Goal: Entertainment & Leisure: Browse casually

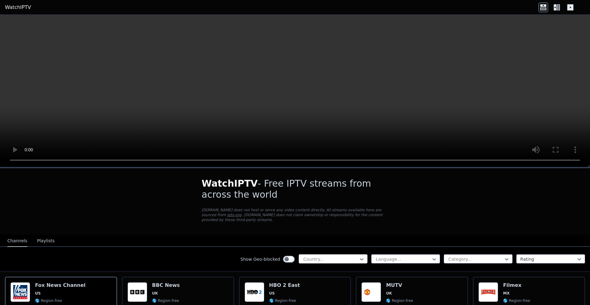
click at [326, 256] on div at bounding box center [331, 259] width 56 height 6
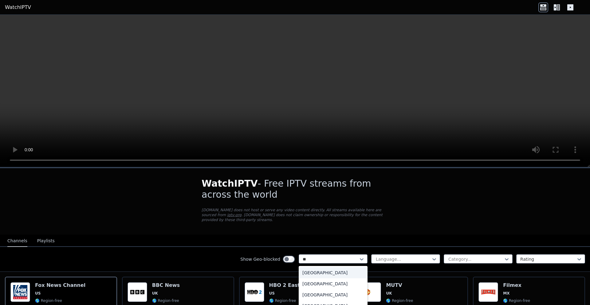
type input "***"
click at [317, 270] on div "[GEOGRAPHIC_DATA]" at bounding box center [333, 272] width 69 height 11
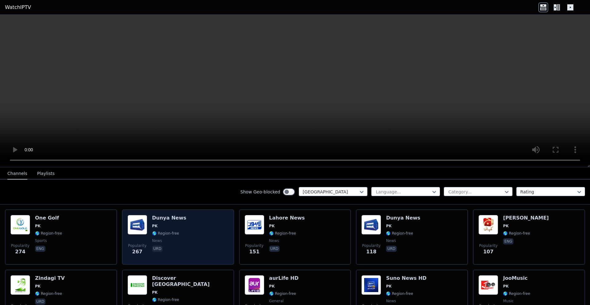
scroll to position [68, 0]
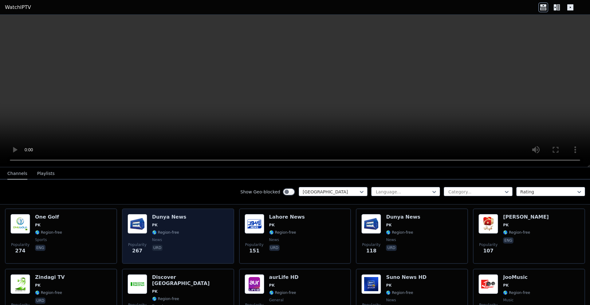
click at [181, 230] on div "Popularity 267 Dunya News PK 🌎 Region-free news urd" at bounding box center [178, 236] width 101 height 44
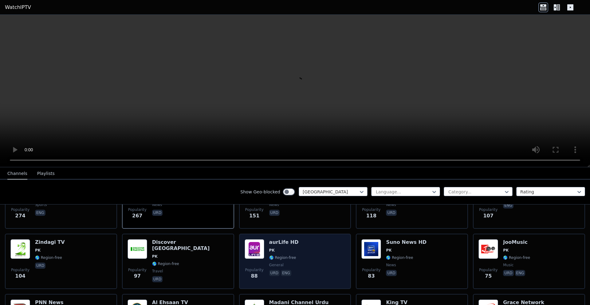
scroll to position [104, 0]
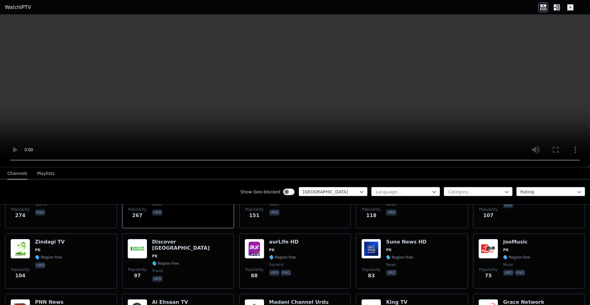
click at [285, 196] on div "Show Geo-blocked" at bounding box center [267, 192] width 55 height 10
click at [286, 187] on div "Show Geo-blocked" at bounding box center [267, 192] width 55 height 10
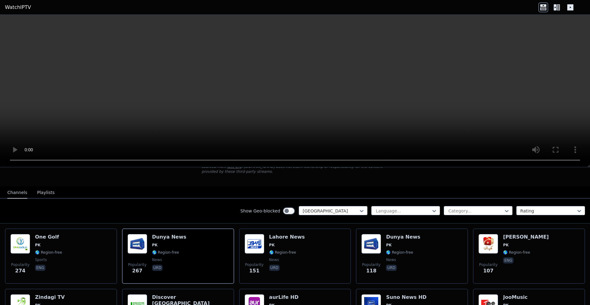
scroll to position [49, 0]
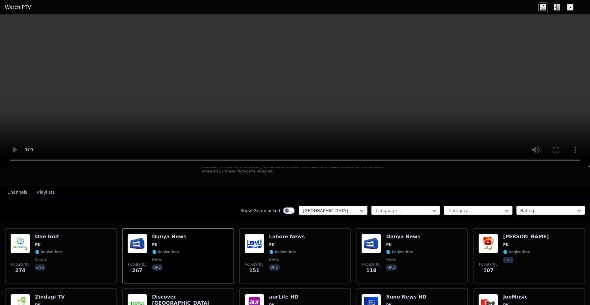
click at [309, 267] on div "Popularity 151 [GEOGRAPHIC_DATA] News PK 🌎 Region-free news urd" at bounding box center [295, 256] width 101 height 44
click at [553, 4] on icon at bounding box center [557, 7] width 10 height 10
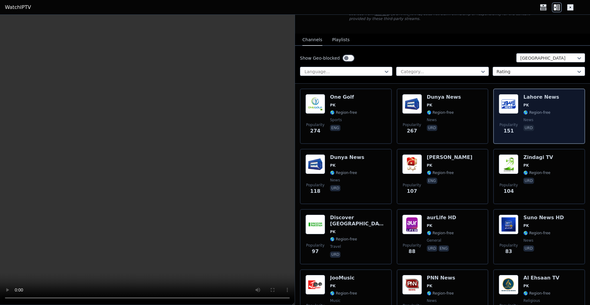
click at [516, 108] on div "Popularity 151 [GEOGRAPHIC_DATA] News PK 🌎 Region-free news urd" at bounding box center [539, 116] width 81 height 44
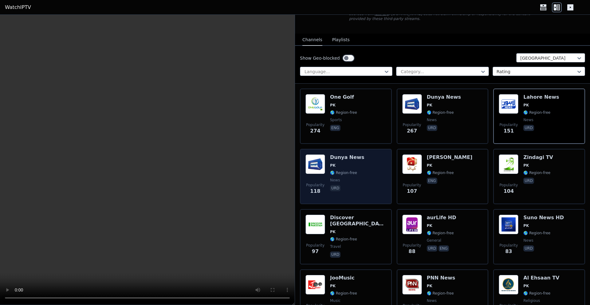
click at [369, 186] on div "Popularity 118 Dunya News PK 🌎 Region-free news urd" at bounding box center [346, 176] width 81 height 44
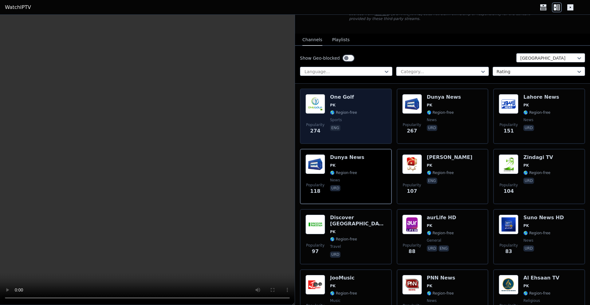
click at [375, 105] on div "Popularity 274 One Golf PK 🌎 Region-free sports eng" at bounding box center [346, 116] width 81 height 44
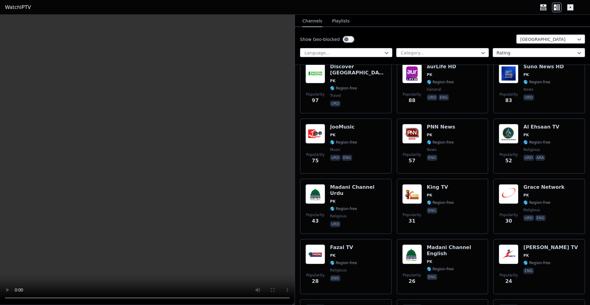
scroll to position [230, 0]
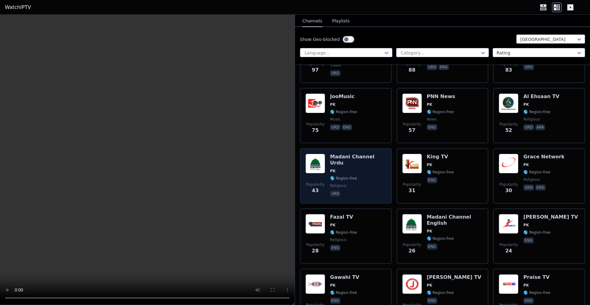
click at [375, 183] on span "religious" at bounding box center [358, 185] width 56 height 5
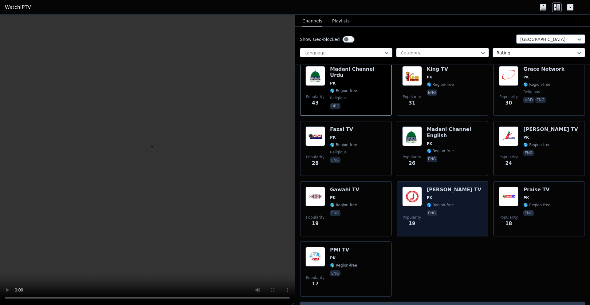
scroll to position [308, 0]
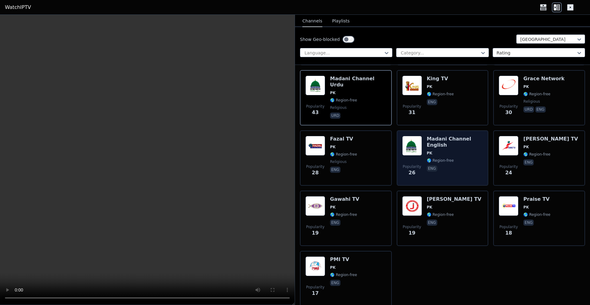
click at [452, 154] on span "PK" at bounding box center [455, 153] width 56 height 5
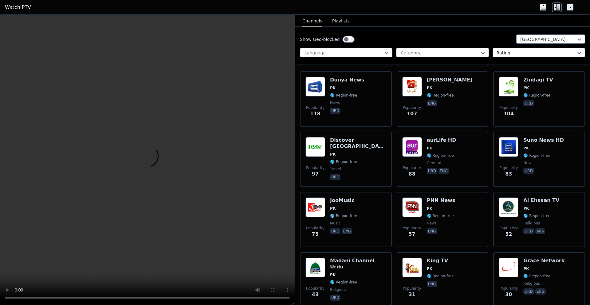
scroll to position [0, 0]
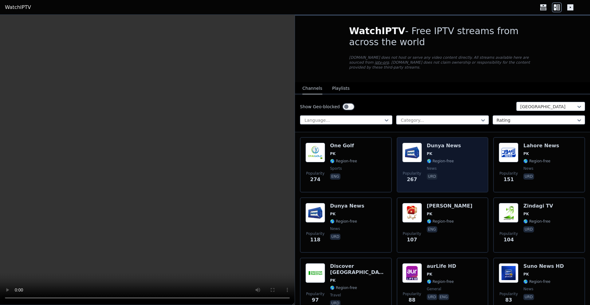
click at [442, 166] on span "news" at bounding box center [444, 168] width 34 height 5
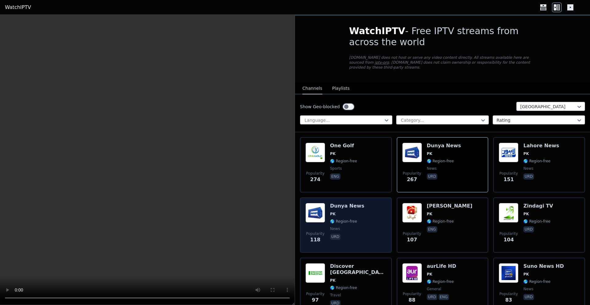
click at [378, 203] on div "Popularity 118 Dunya News PK 🌎 Region-free news urd" at bounding box center [346, 225] width 81 height 44
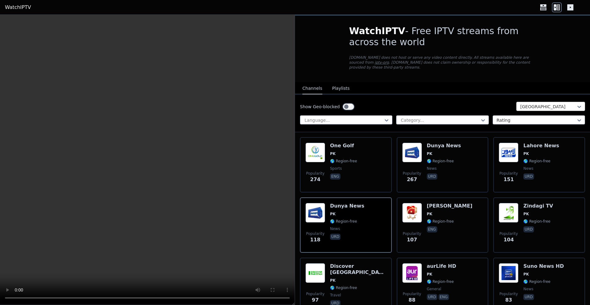
click at [531, 107] on div at bounding box center [549, 107] width 56 height 6
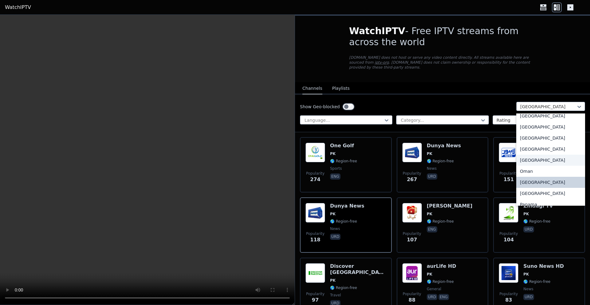
scroll to position [1524, 0]
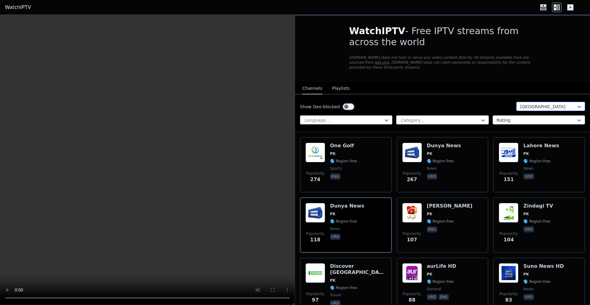
click at [541, 106] on div at bounding box center [549, 107] width 56 height 6
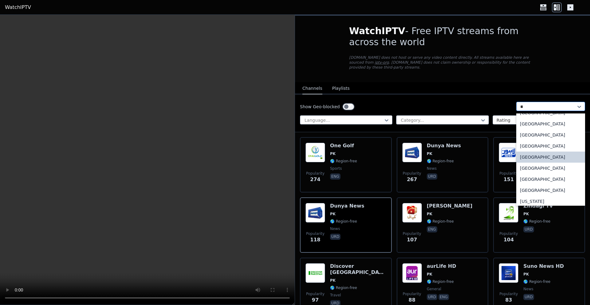
scroll to position [123, 0]
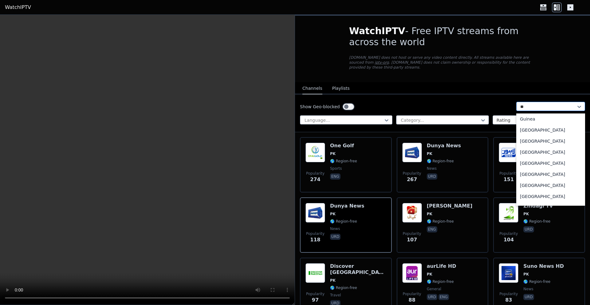
type input "***"
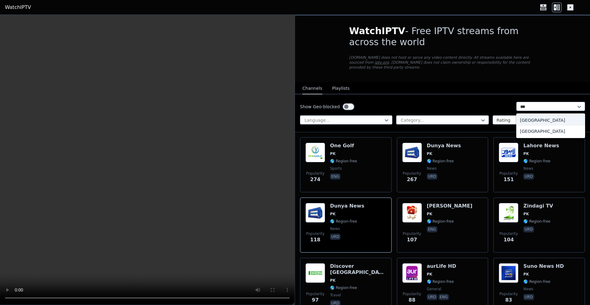
click at [548, 121] on div "[GEOGRAPHIC_DATA]" at bounding box center [551, 120] width 69 height 11
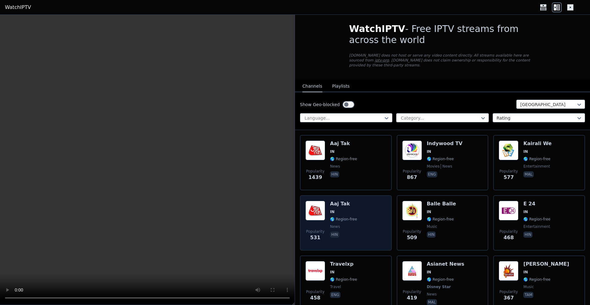
scroll to position [2, 0]
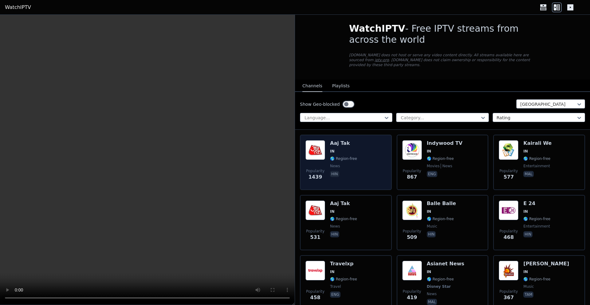
click at [389, 169] on div "Popularity 1439 Aaj Tak IN 🌎 Region-free news hin" at bounding box center [346, 162] width 92 height 55
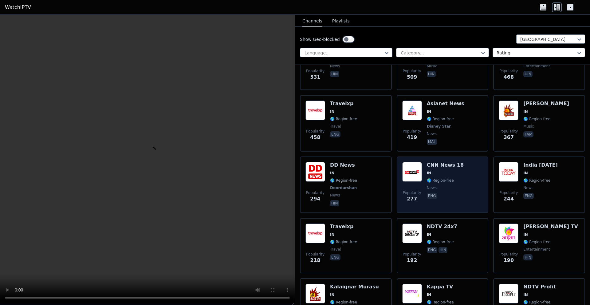
scroll to position [170, 0]
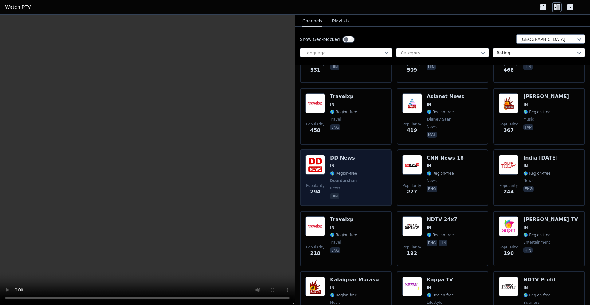
click at [355, 179] on span "Doordarshan" at bounding box center [344, 180] width 28 height 5
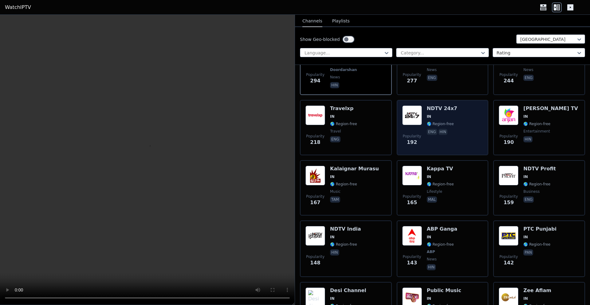
scroll to position [290, 0]
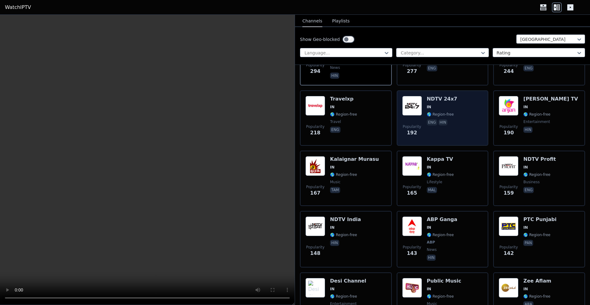
click at [441, 130] on div "NDTV 24x7 IN 🌎 Region-free eng hin" at bounding box center [442, 118] width 30 height 44
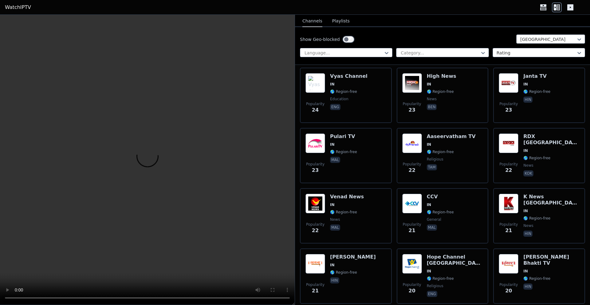
scroll to position [2638, 0]
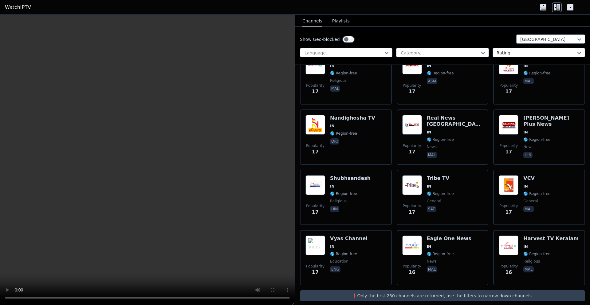
click at [487, 293] on p "❗️Only the first 250 channels are returned, use the filters to narrow down chan…" at bounding box center [443, 296] width 280 height 6
click at [438, 51] on div at bounding box center [440, 53] width 80 height 6
type input "*****"
click at [426, 63] on div "Sports" at bounding box center [442, 66] width 93 height 11
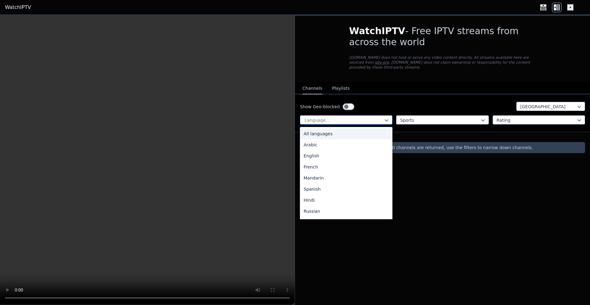
click at [368, 122] on div at bounding box center [344, 120] width 80 height 6
click at [340, 158] on div "English" at bounding box center [346, 155] width 93 height 11
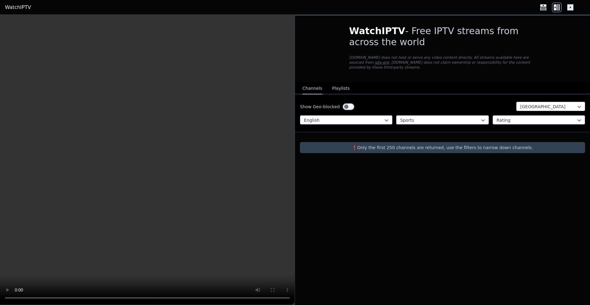
click at [527, 107] on div at bounding box center [549, 107] width 56 height 6
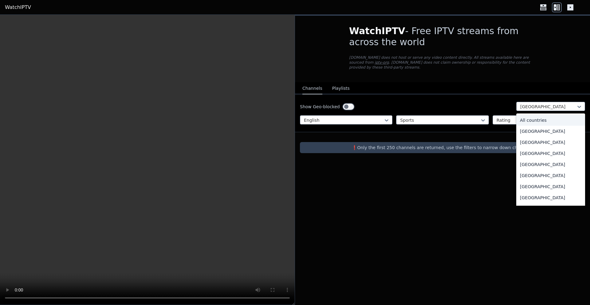
click at [558, 121] on div "All countries" at bounding box center [551, 120] width 69 height 11
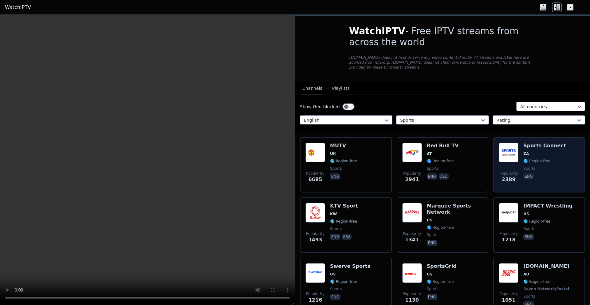
click at [524, 155] on span "ZA" at bounding box center [527, 153] width 6 height 5
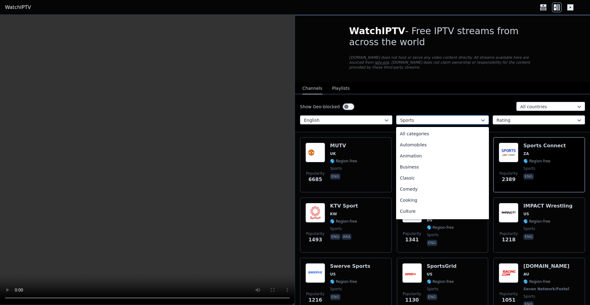
click at [419, 119] on div at bounding box center [440, 120] width 80 height 6
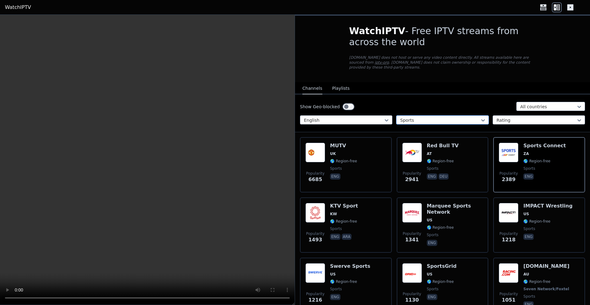
drag, startPoint x: 428, startPoint y: 119, endPoint x: 407, endPoint y: 119, distance: 21.2
click at [407, 119] on div at bounding box center [440, 120] width 80 height 6
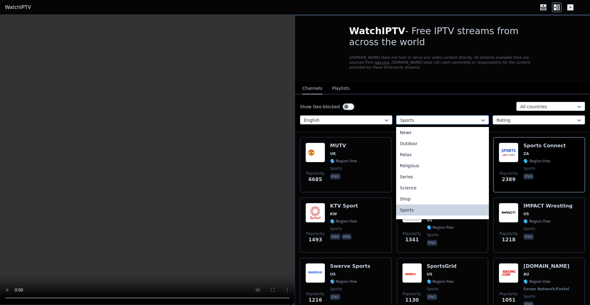
type input "*"
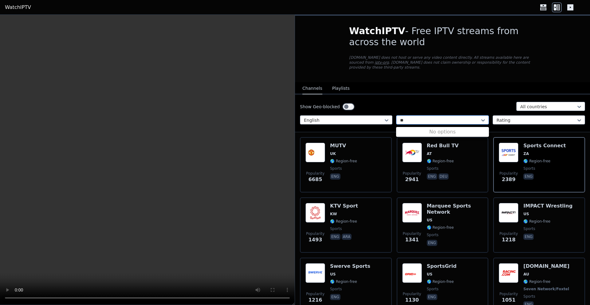
type input "*"
type input "***"
click at [432, 133] on div "Sports" at bounding box center [442, 133] width 93 height 11
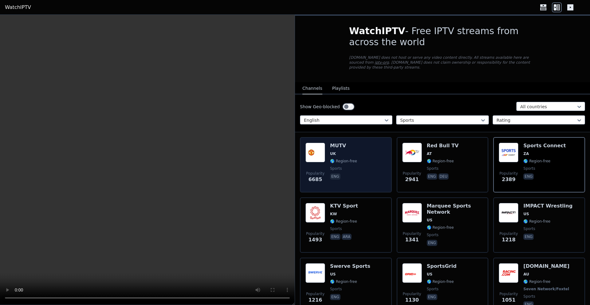
click at [367, 155] on div "Popularity 6685 MUTV [GEOGRAPHIC_DATA] 🌎 Region-free sports eng" at bounding box center [346, 165] width 81 height 44
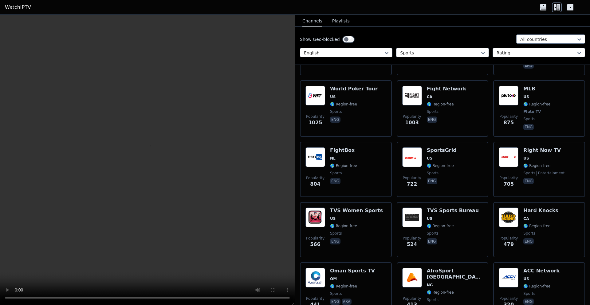
scroll to position [240, 0]
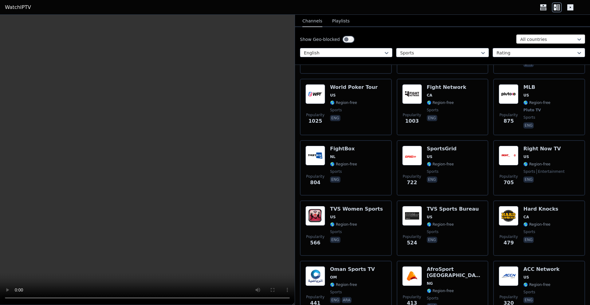
click at [555, 38] on div at bounding box center [549, 39] width 56 height 6
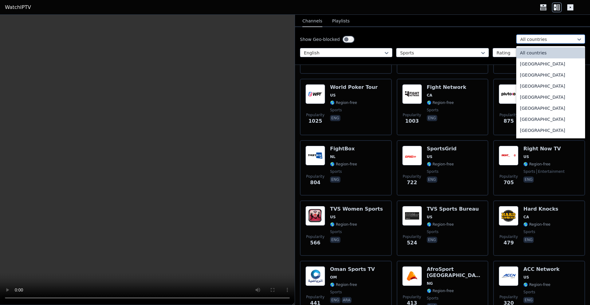
click at [555, 38] on div at bounding box center [549, 39] width 56 height 6
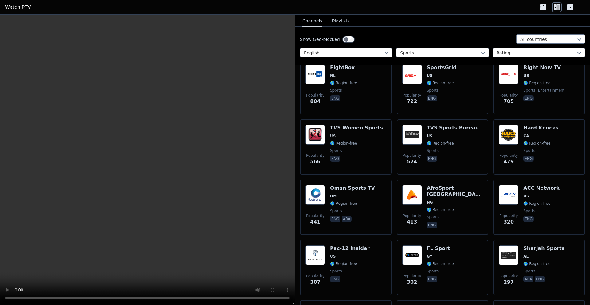
scroll to position [325, 0]
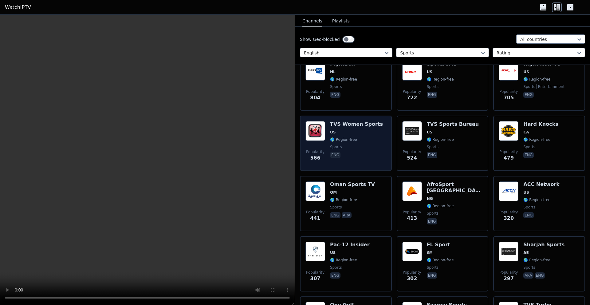
click at [341, 159] on span "eng" at bounding box center [356, 155] width 53 height 7
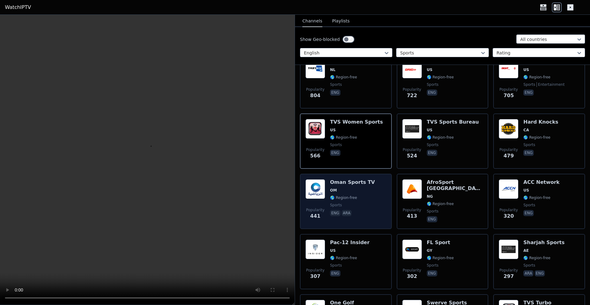
scroll to position [328, 0]
click at [368, 184] on div "Popularity 441 Oman Sports TV OM 🌎 Region-free sports eng ara" at bounding box center [346, 201] width 81 height 44
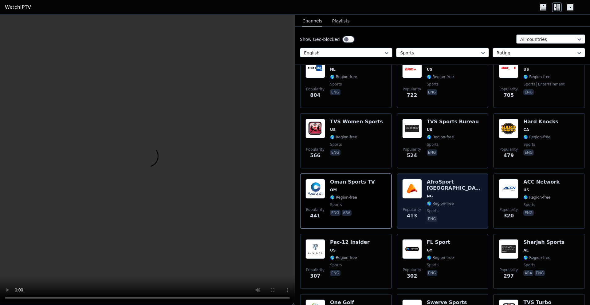
click at [441, 194] on span "NG" at bounding box center [455, 196] width 56 height 5
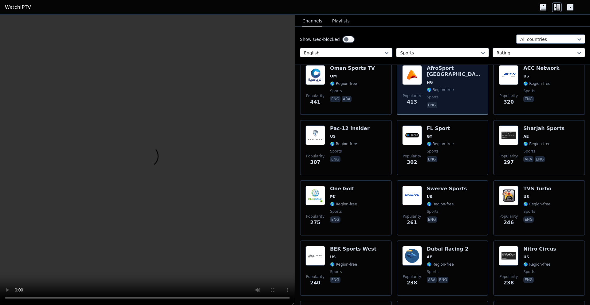
scroll to position [446, 0]
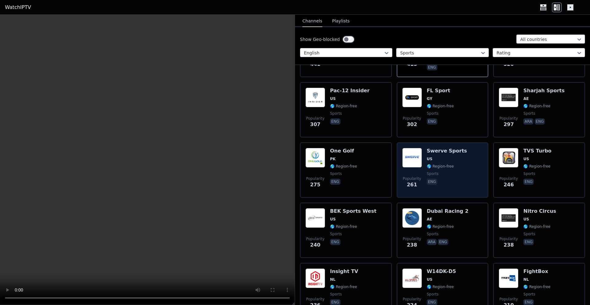
click at [446, 173] on span "sports" at bounding box center [447, 173] width 40 height 5
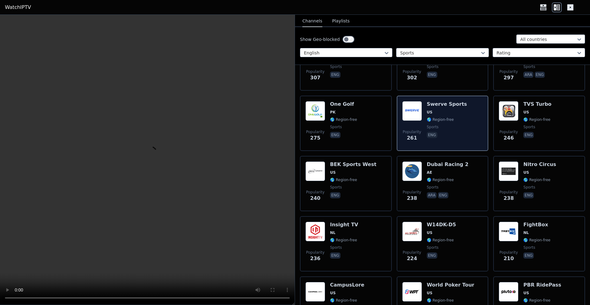
scroll to position [526, 0]
click at [446, 173] on span "AE" at bounding box center [448, 172] width 42 height 5
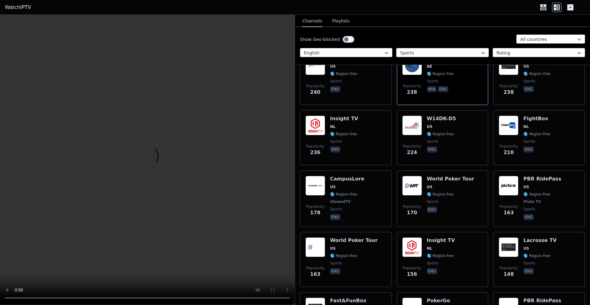
scroll to position [638, 0]
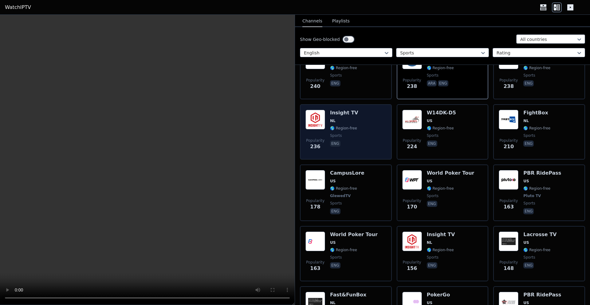
click at [375, 127] on div "Popularity 236 Insight TV NL 🌎 Region-free sports eng" at bounding box center [346, 132] width 81 height 44
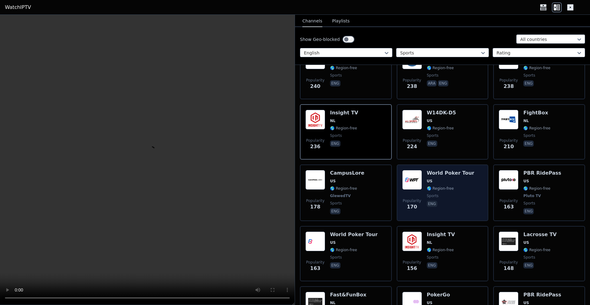
click at [458, 209] on div "World Poker Tour US 🌎 Region-free sports eng" at bounding box center [451, 193] width 48 height 46
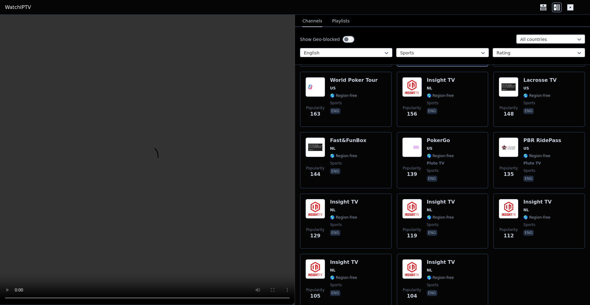
scroll to position [800, 0]
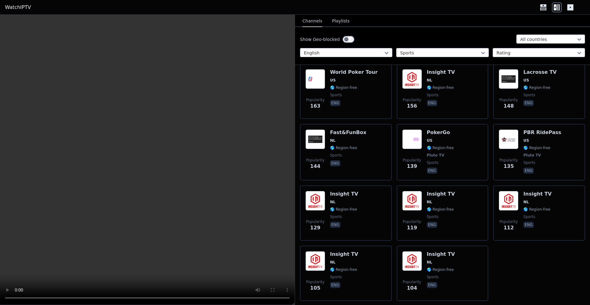
click at [366, 58] on div "Show Geo-blocked All countries English Sports Rating" at bounding box center [442, 46] width 295 height 38
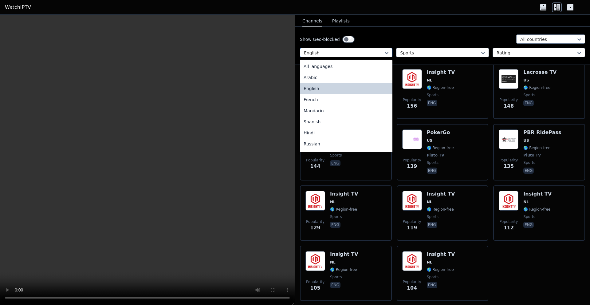
click at [366, 53] on div at bounding box center [344, 53] width 80 height 6
click at [350, 127] on div "Hindi" at bounding box center [346, 132] width 93 height 11
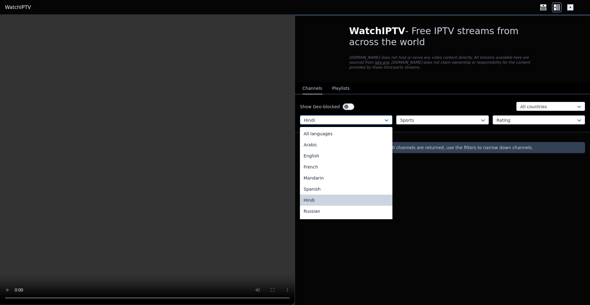
click at [375, 121] on div at bounding box center [344, 120] width 80 height 6
click at [351, 155] on div "English" at bounding box center [346, 155] width 93 height 11
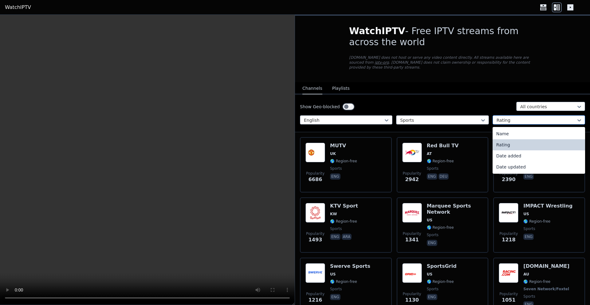
click at [506, 124] on div "Rating" at bounding box center [539, 119] width 93 height 9
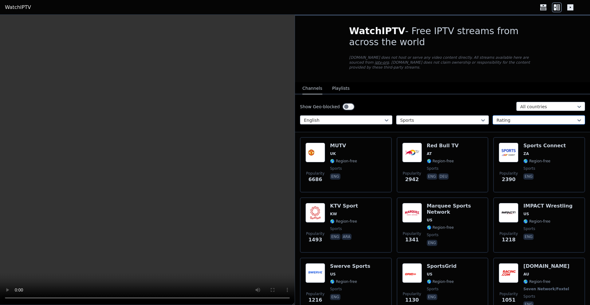
click at [506, 124] on div "Rating" at bounding box center [539, 119] width 93 height 9
click at [533, 101] on div "Show Geo-blocked All countries English Sports Rating" at bounding box center [442, 113] width 295 height 38
click at [531, 105] on div at bounding box center [549, 107] width 56 height 6
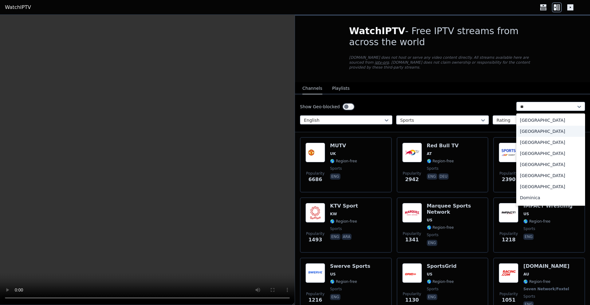
type input "***"
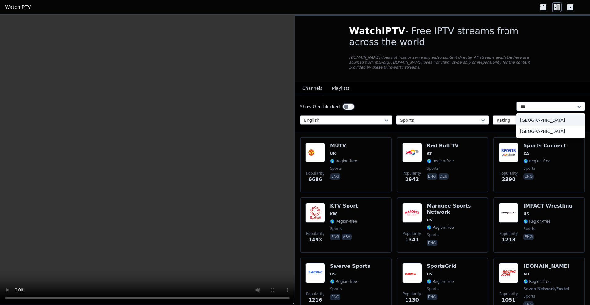
click at [528, 123] on div "[GEOGRAPHIC_DATA]" at bounding box center [551, 120] width 69 height 11
